Goal: Task Accomplishment & Management: Manage account settings

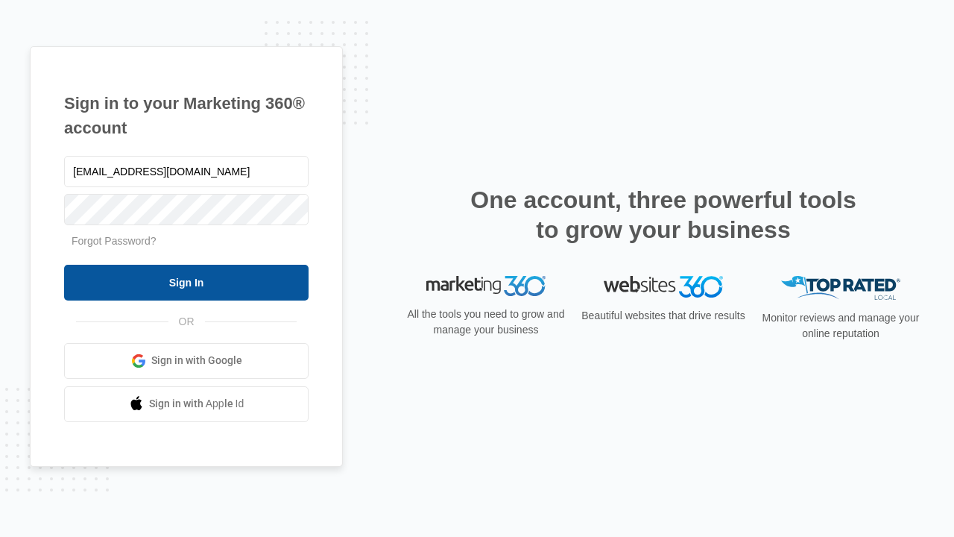
click at [186, 282] on input "Sign In" at bounding box center [186, 283] width 245 height 36
